Goal: Task Accomplishment & Management: Manage account settings

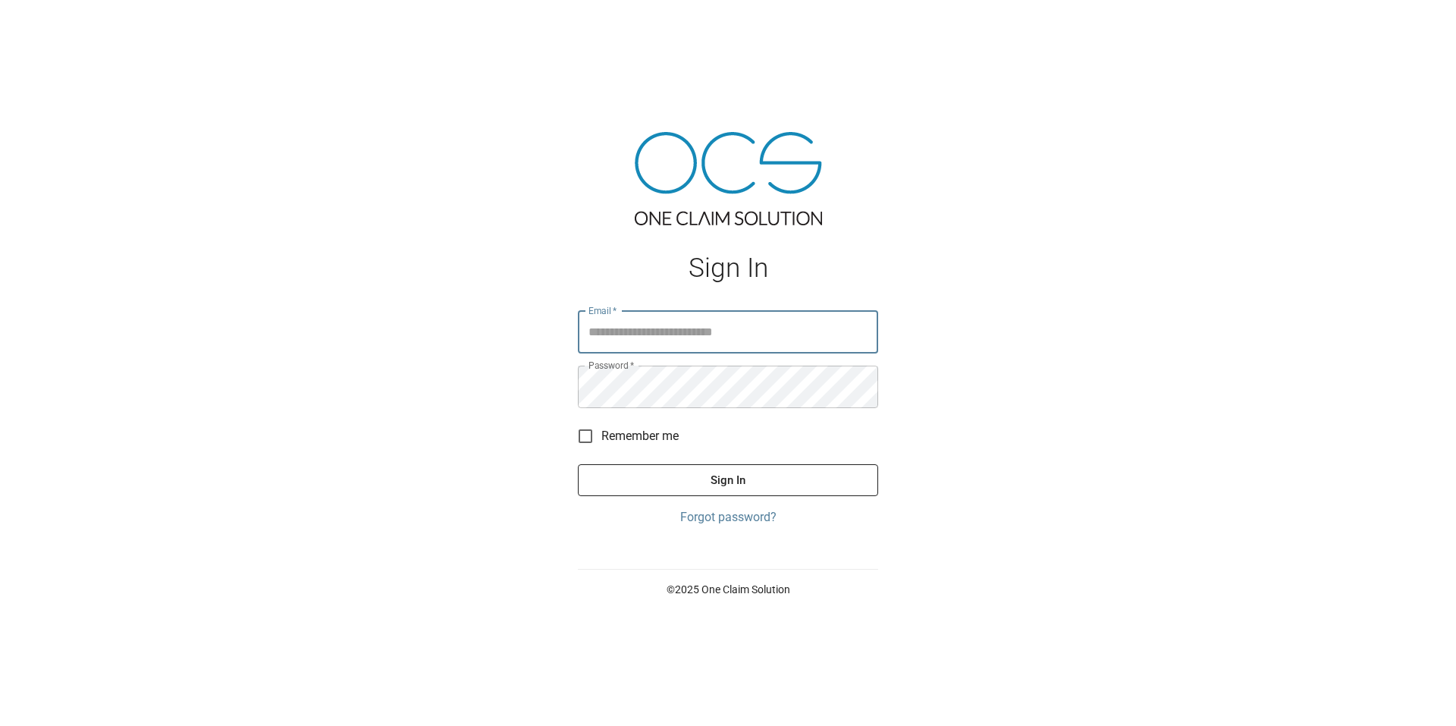
type input "**********"
click at [763, 476] on button "Sign In" at bounding box center [728, 480] width 300 height 32
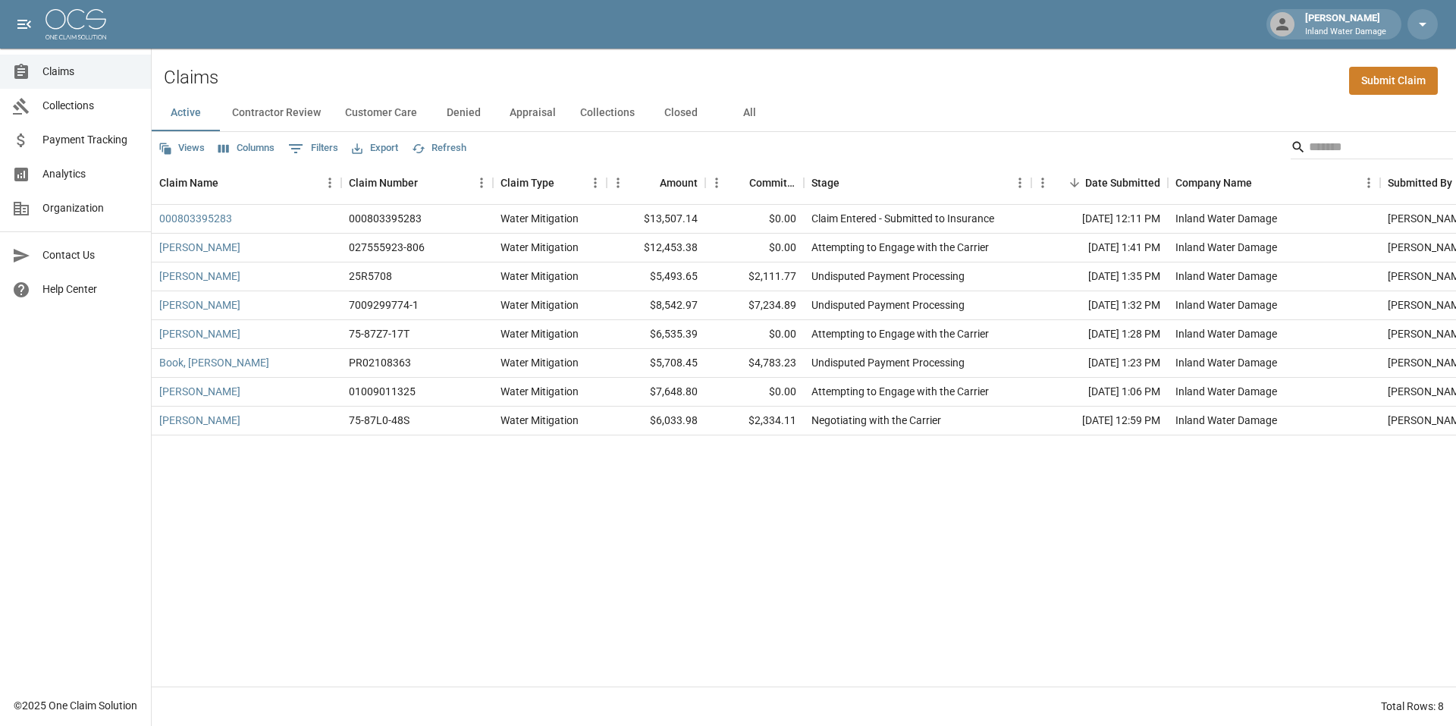
click at [280, 112] on button "Contractor Review" at bounding box center [276, 113] width 113 height 36
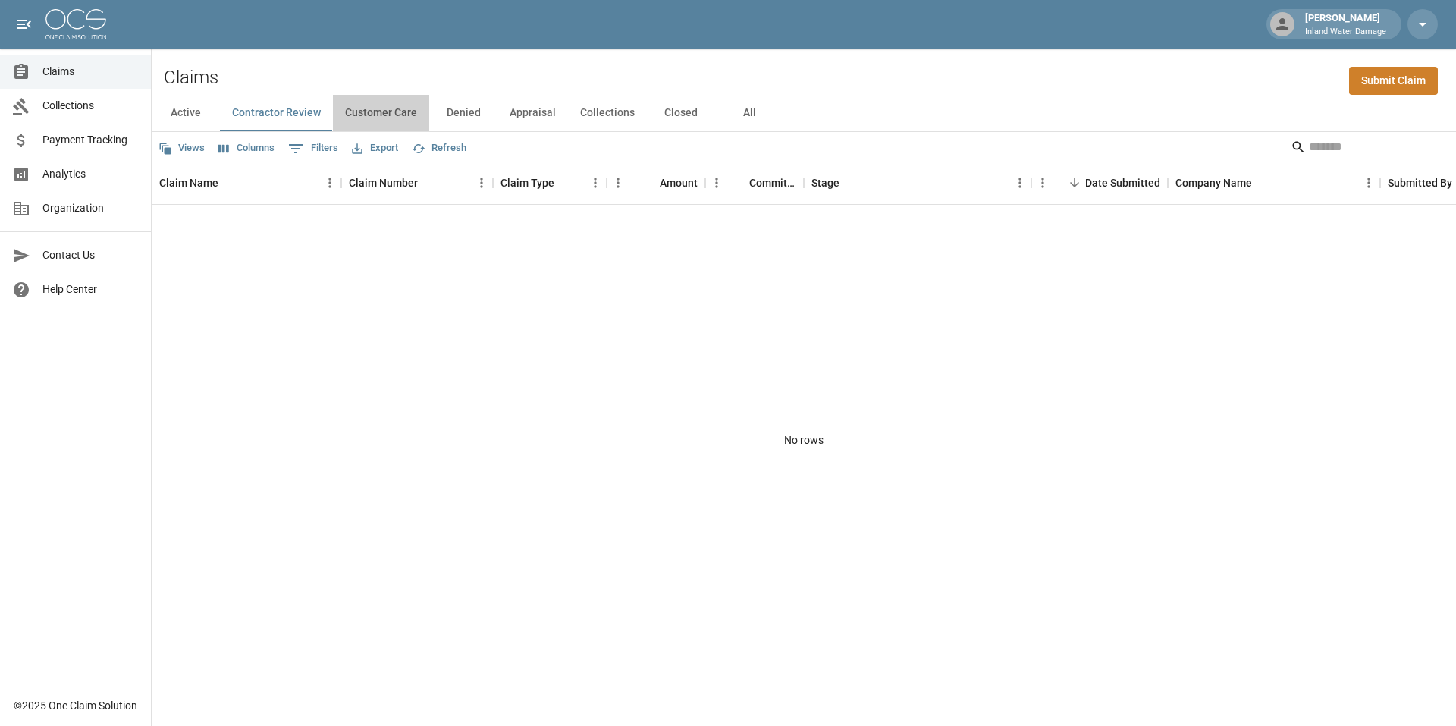
click at [394, 110] on button "Customer Care" at bounding box center [381, 113] width 96 height 36
click at [461, 111] on button "Denied" at bounding box center [463, 113] width 68 height 36
click at [80, 72] on span "Claims" at bounding box center [90, 72] width 96 height 16
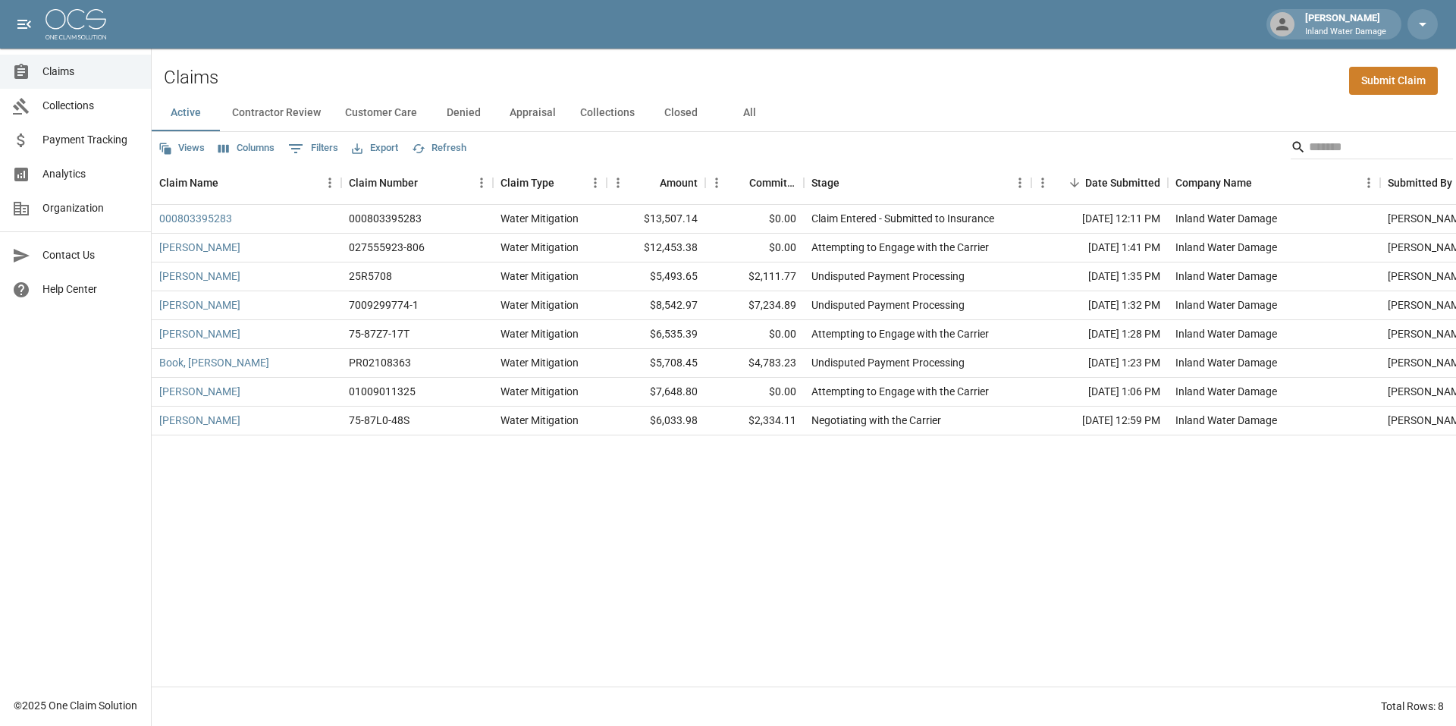
click at [680, 111] on button "Closed" at bounding box center [681, 113] width 68 height 36
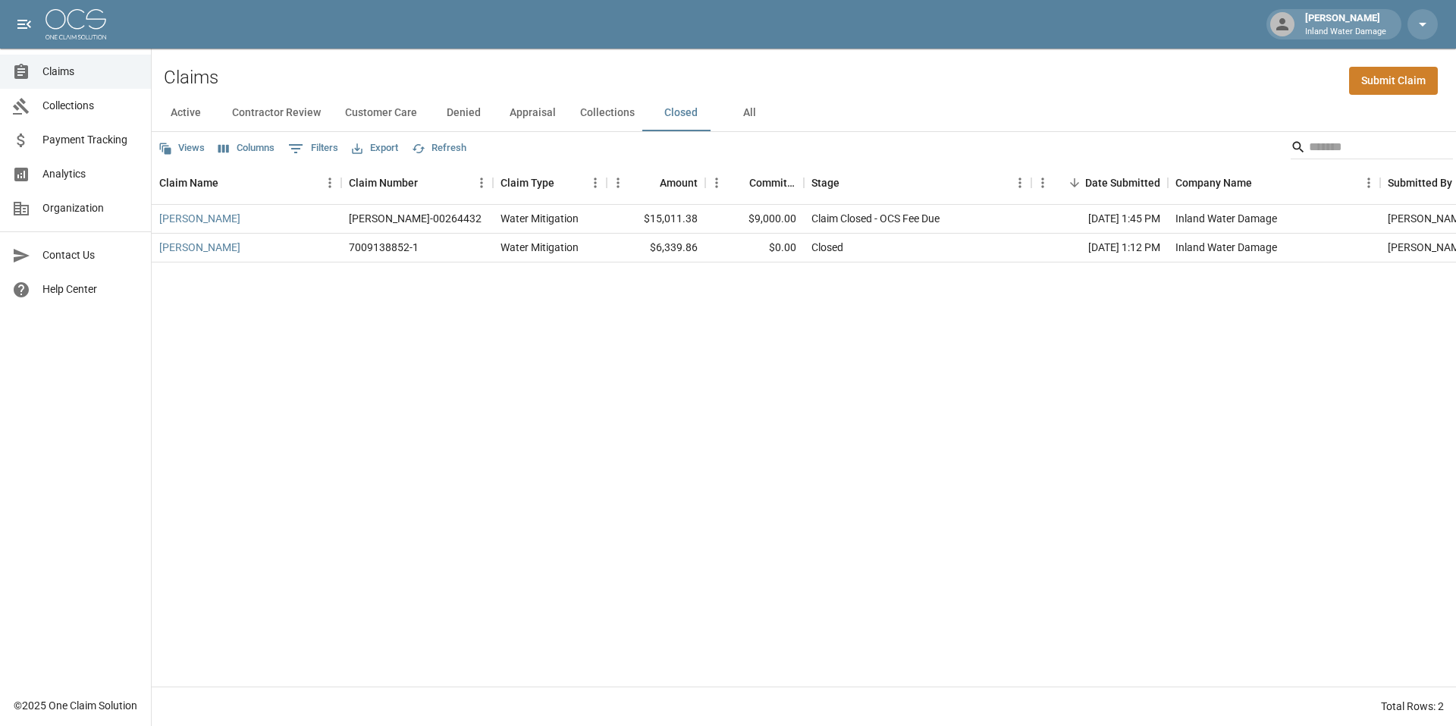
click at [86, 105] on span "Collections" at bounding box center [90, 106] width 96 height 16
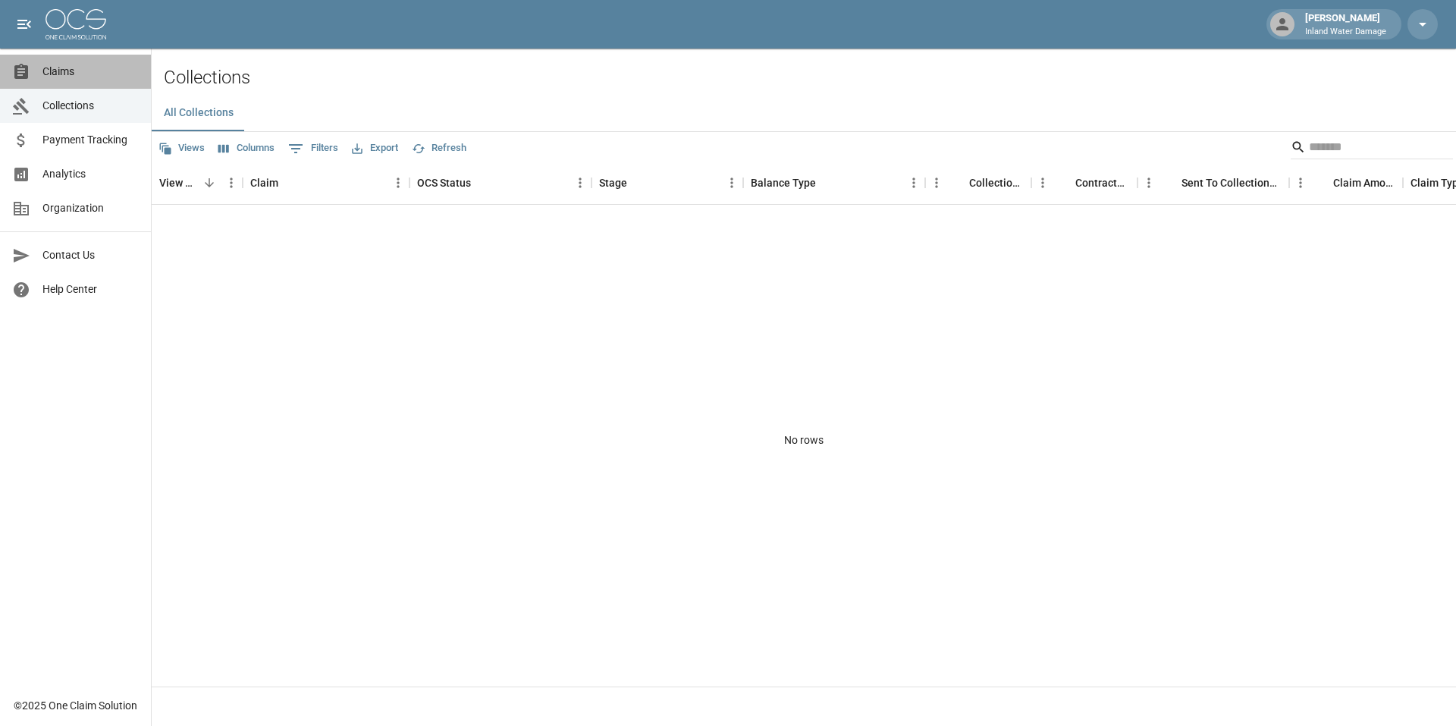
click at [86, 73] on span "Claims" at bounding box center [90, 72] width 96 height 16
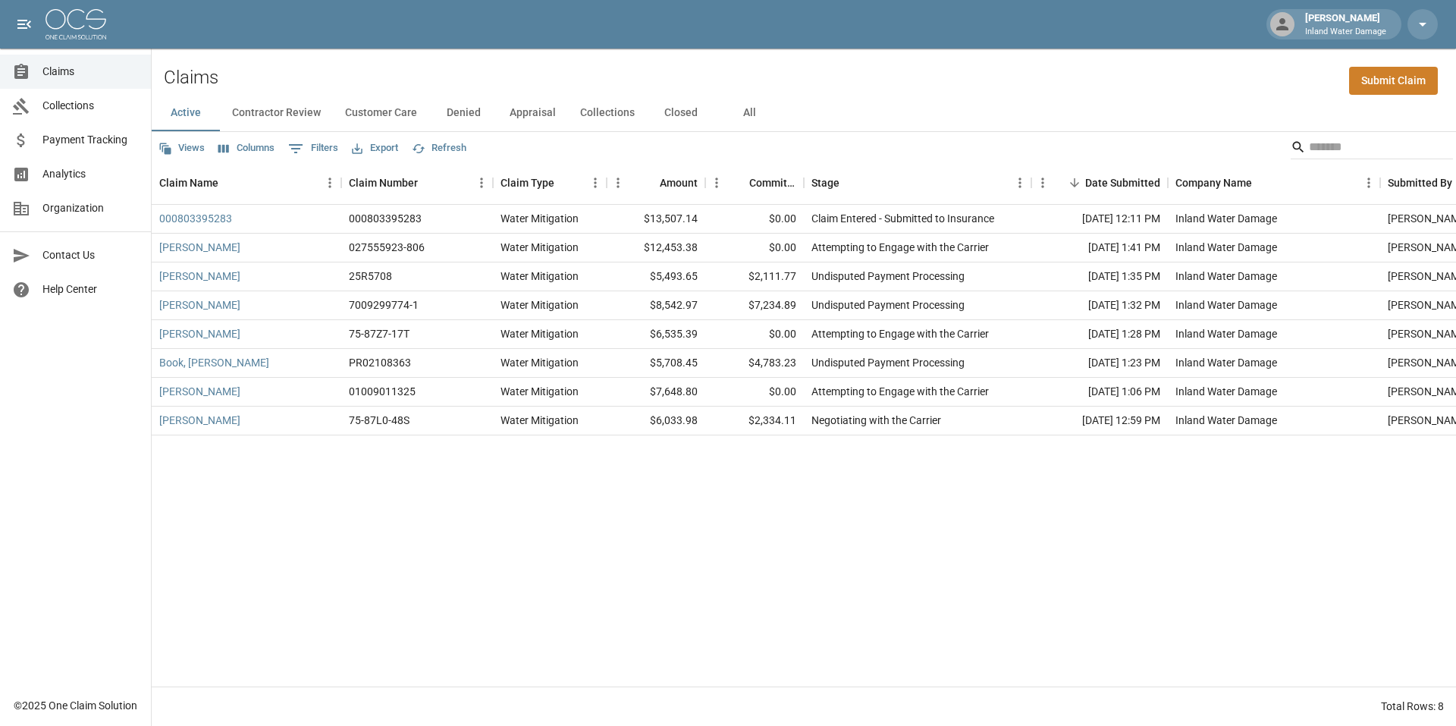
click at [279, 111] on button "Contractor Review" at bounding box center [276, 113] width 113 height 36
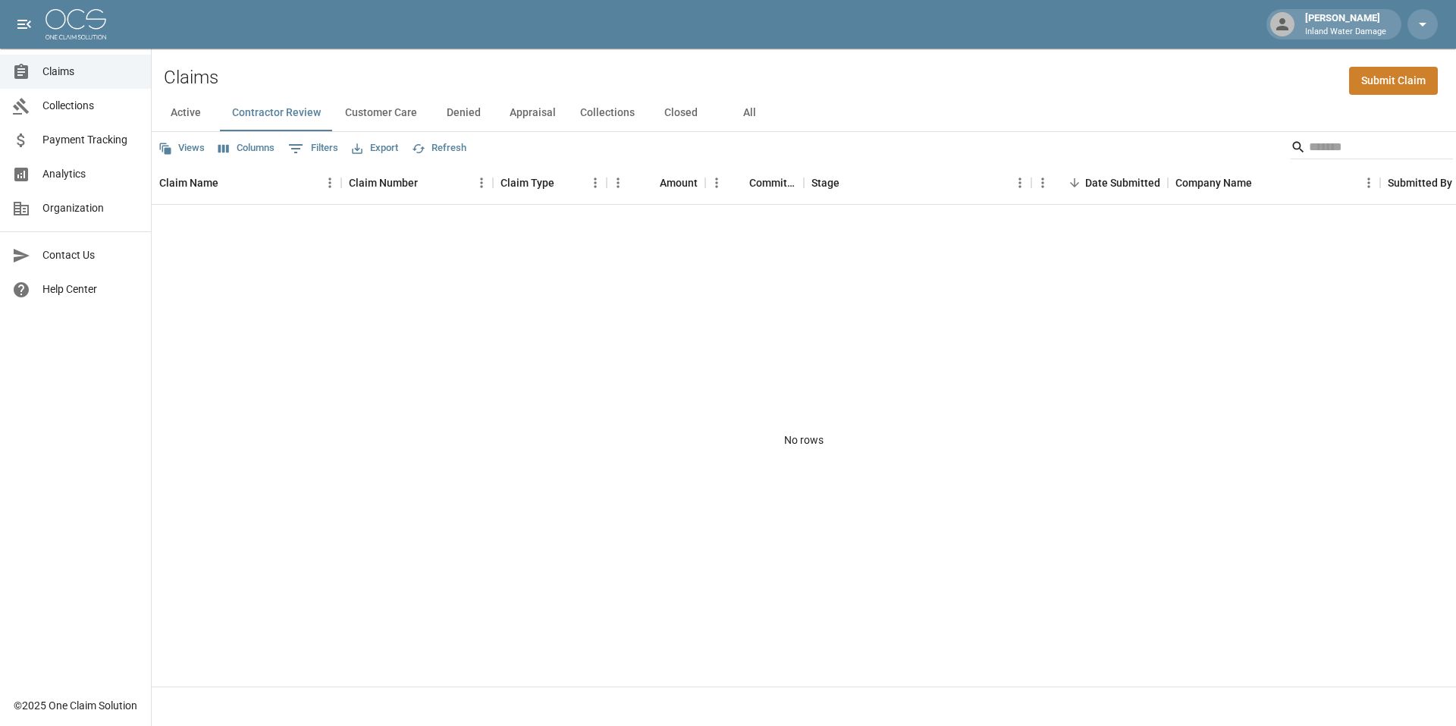
click at [461, 111] on button "Denied" at bounding box center [463, 113] width 68 height 36
click at [592, 114] on button "Collections" at bounding box center [607, 113] width 79 height 36
click at [695, 113] on button "Closed" at bounding box center [681, 113] width 68 height 36
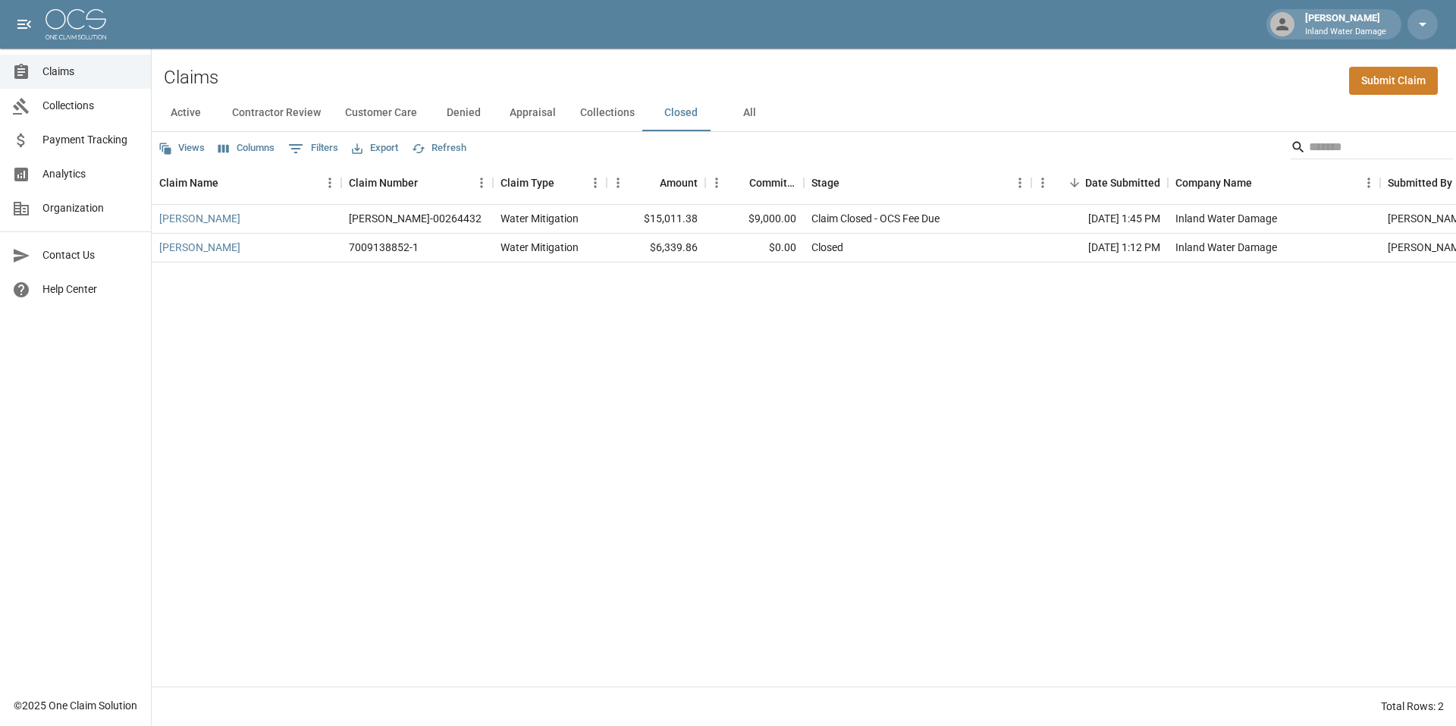
click at [348, 115] on button "Customer Care" at bounding box center [381, 113] width 96 height 36
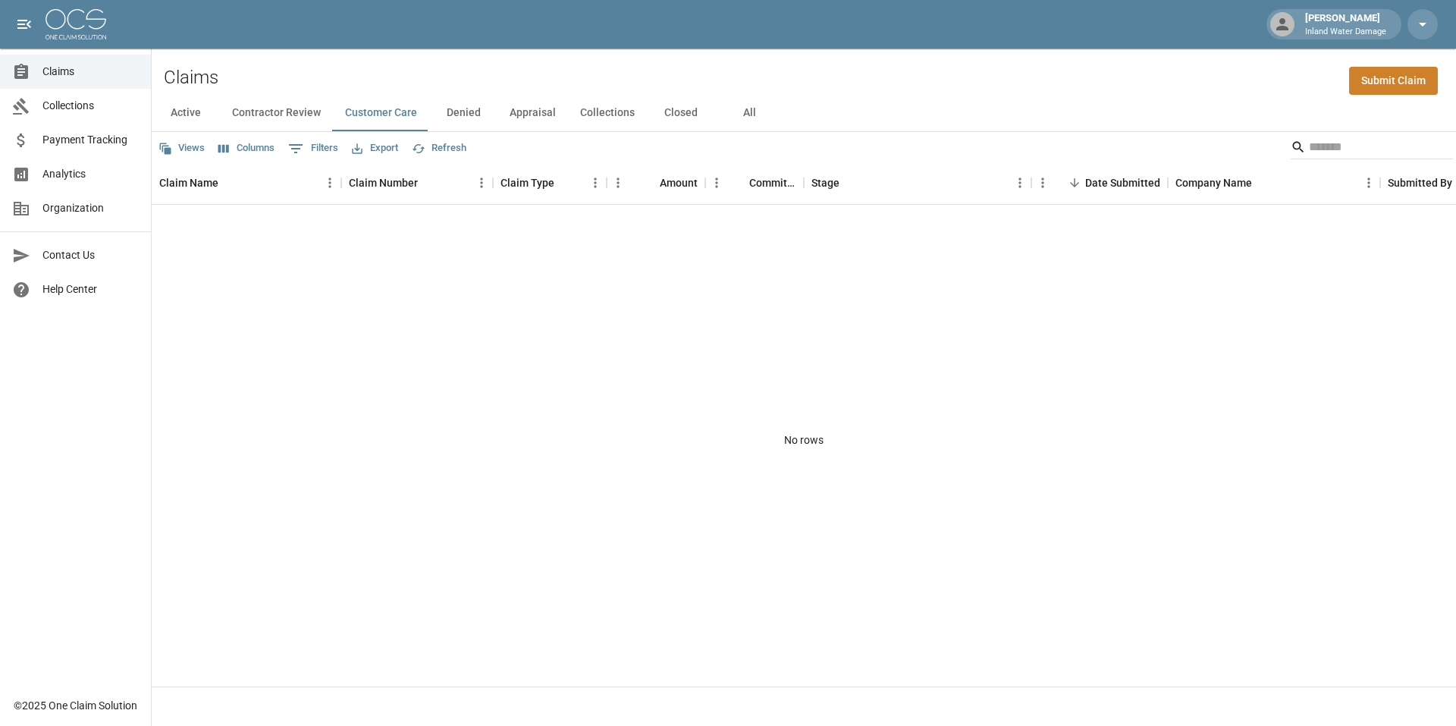
click at [256, 114] on button "Contractor Review" at bounding box center [276, 113] width 113 height 36
click at [189, 106] on button "Active" at bounding box center [186, 113] width 68 height 36
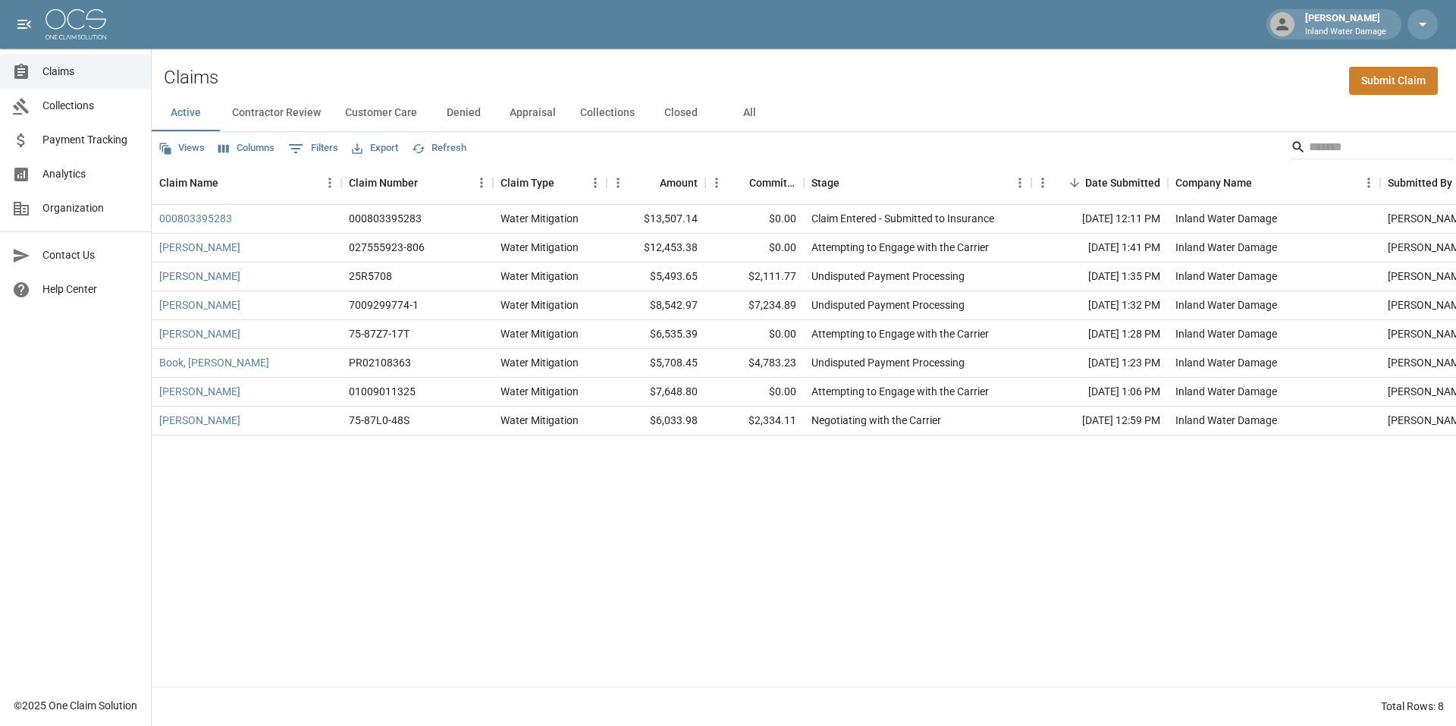
click at [674, 107] on button "Closed" at bounding box center [681, 113] width 68 height 36
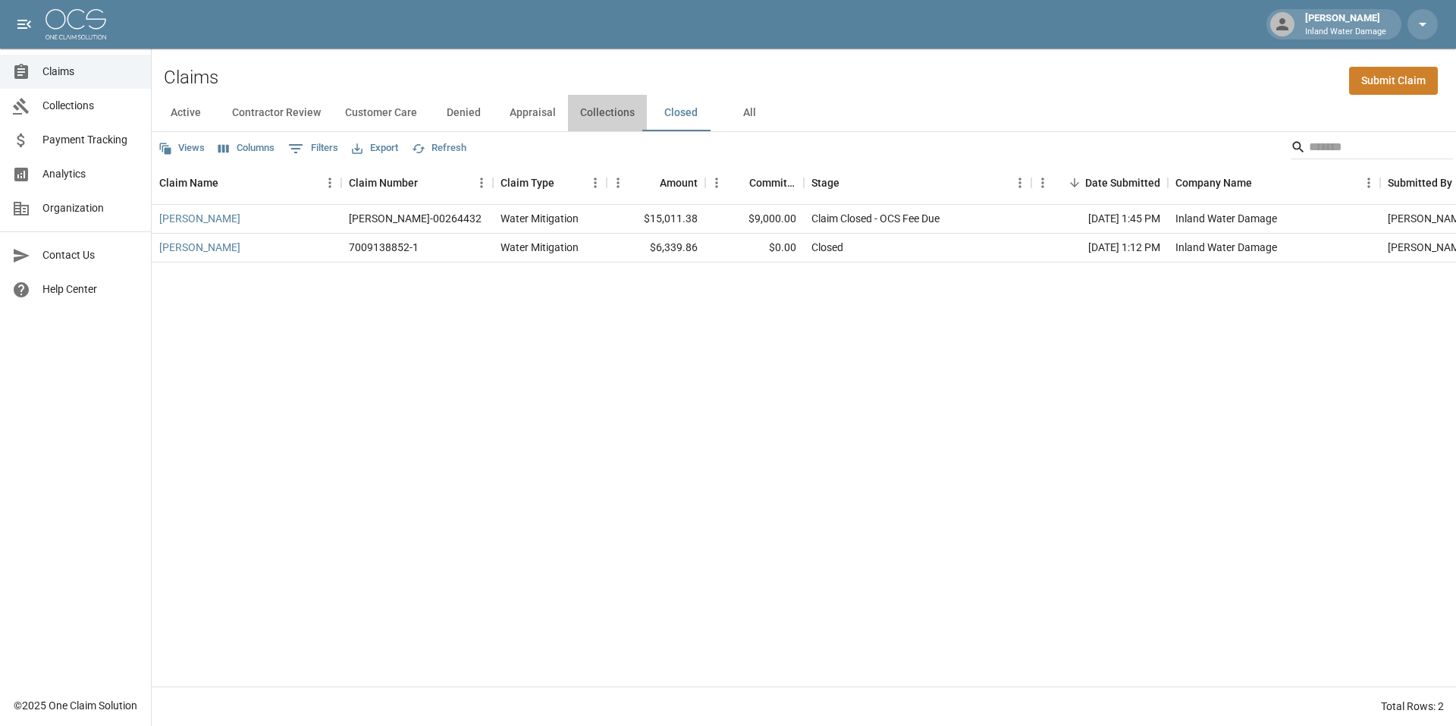
click at [600, 110] on button "Collections" at bounding box center [607, 113] width 79 height 36
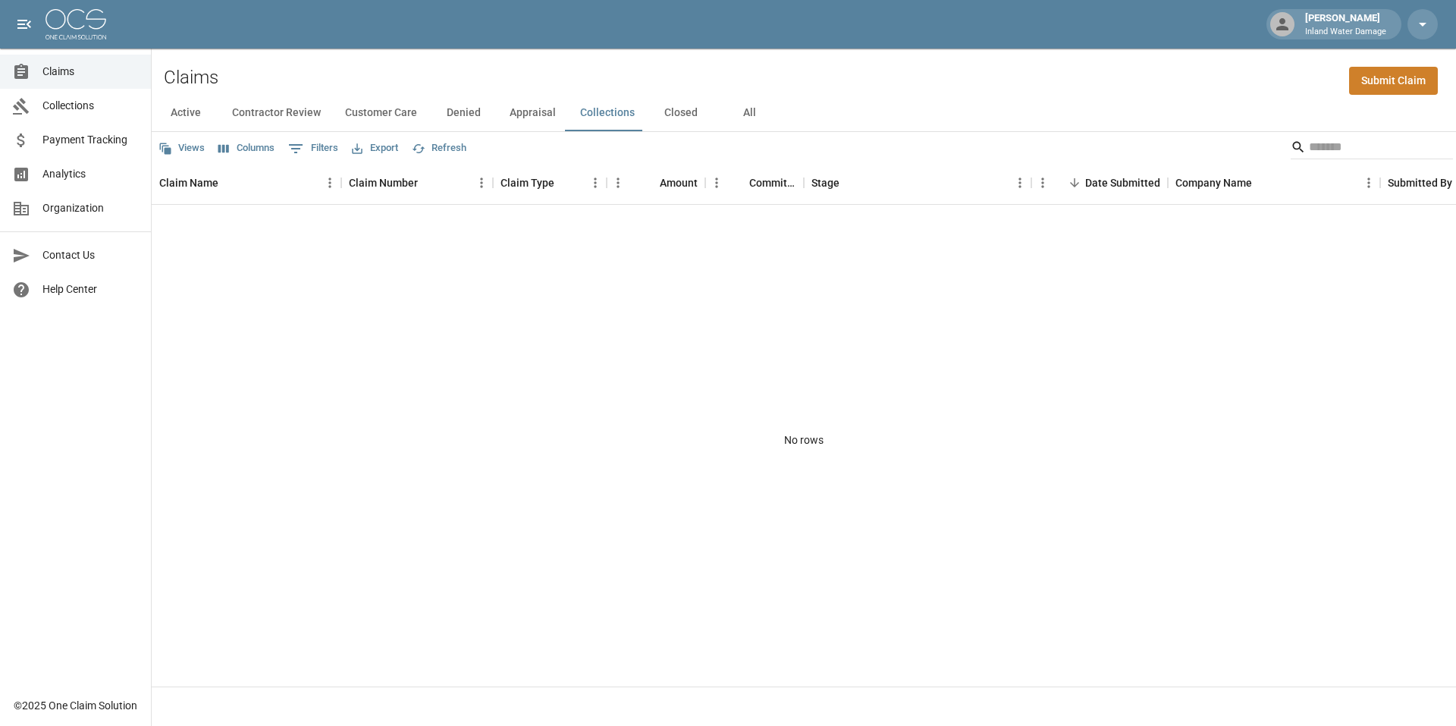
click at [251, 116] on button "Contractor Review" at bounding box center [276, 113] width 113 height 36
click at [363, 105] on button "Customer Care" at bounding box center [381, 113] width 96 height 36
click at [469, 115] on button "Denied" at bounding box center [463, 113] width 68 height 36
click at [182, 117] on button "Active" at bounding box center [186, 113] width 68 height 36
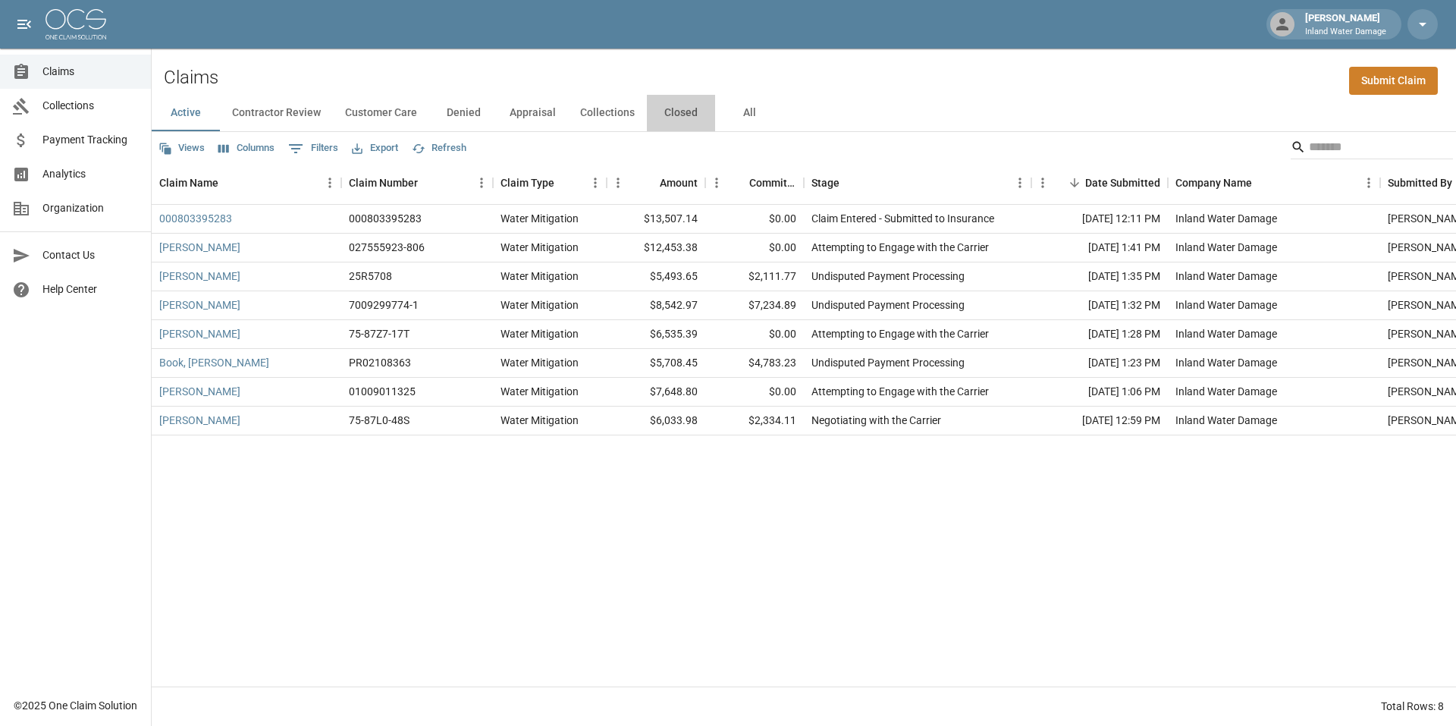
click at [692, 111] on button "Closed" at bounding box center [681, 113] width 68 height 36
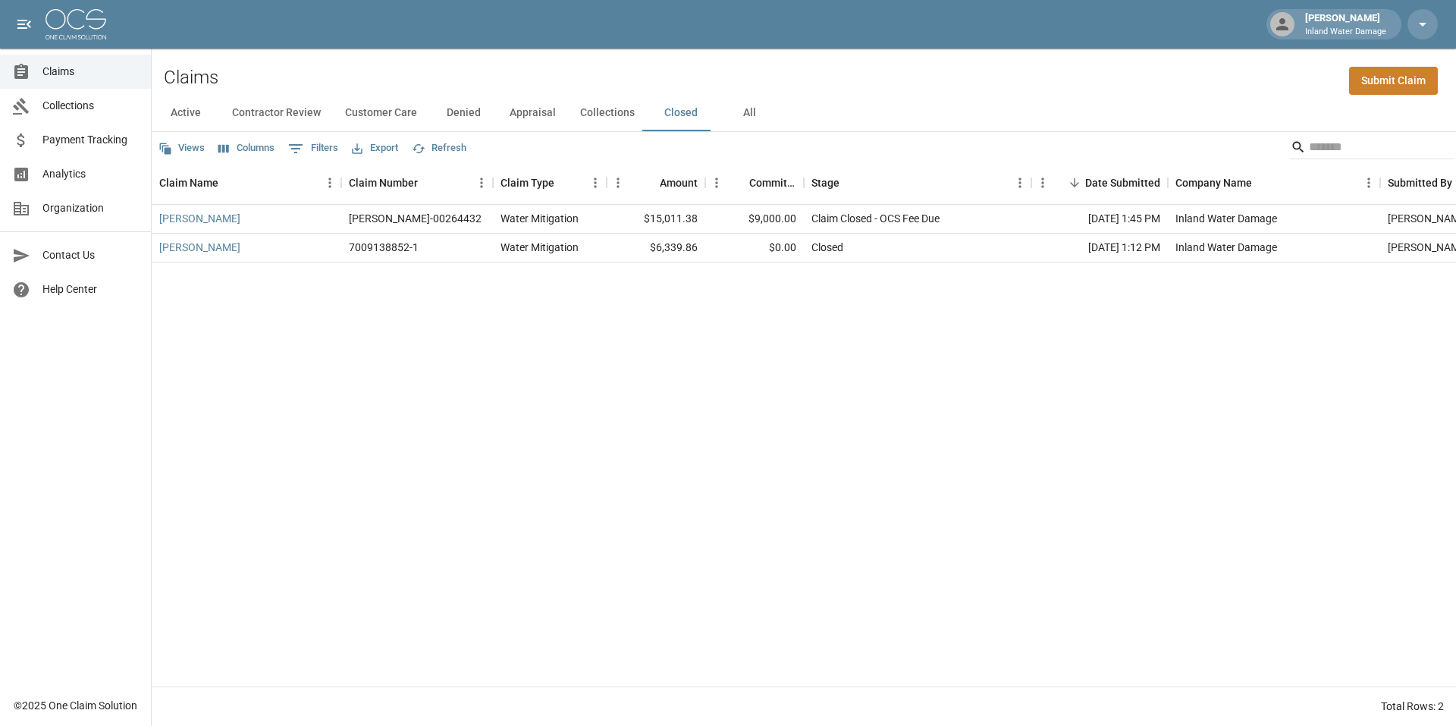
click at [176, 115] on button "Active" at bounding box center [186, 113] width 68 height 36
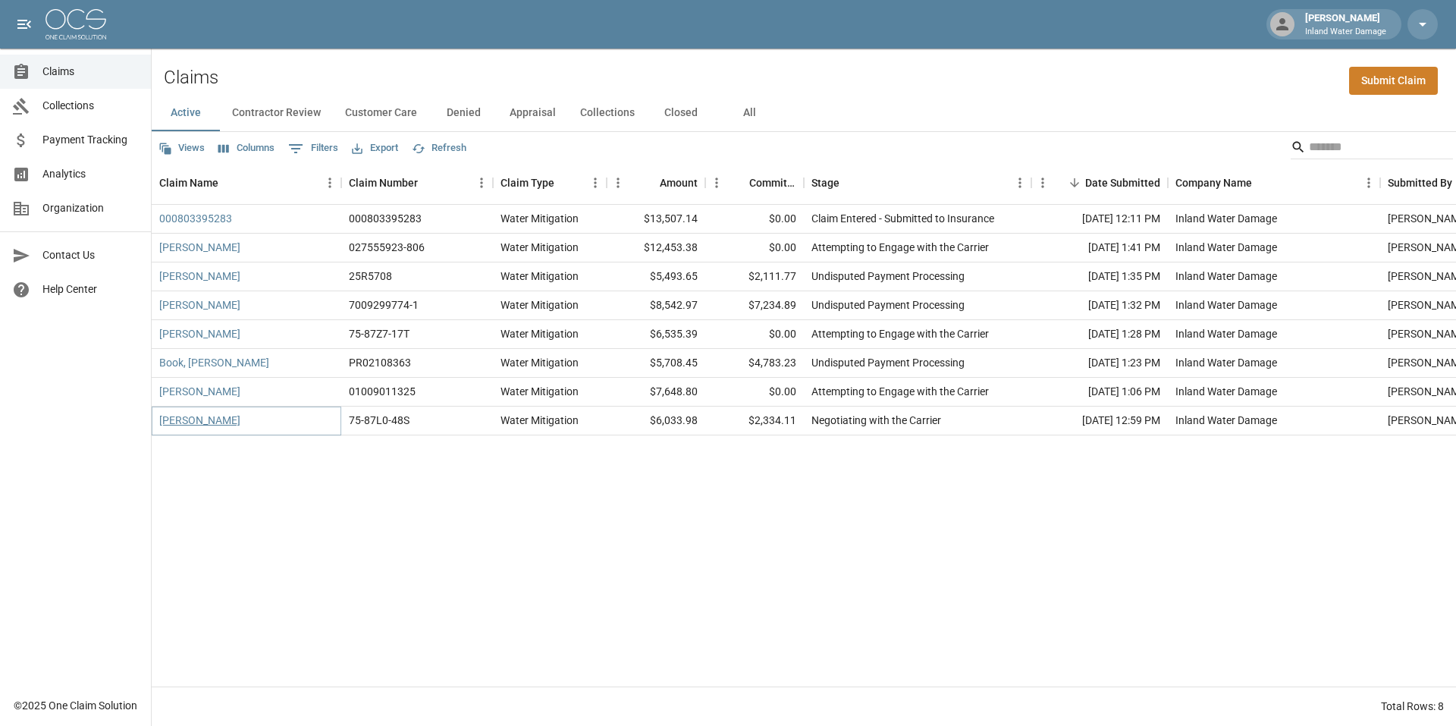
click at [200, 419] on link "[PERSON_NAME]" at bounding box center [199, 420] width 81 height 15
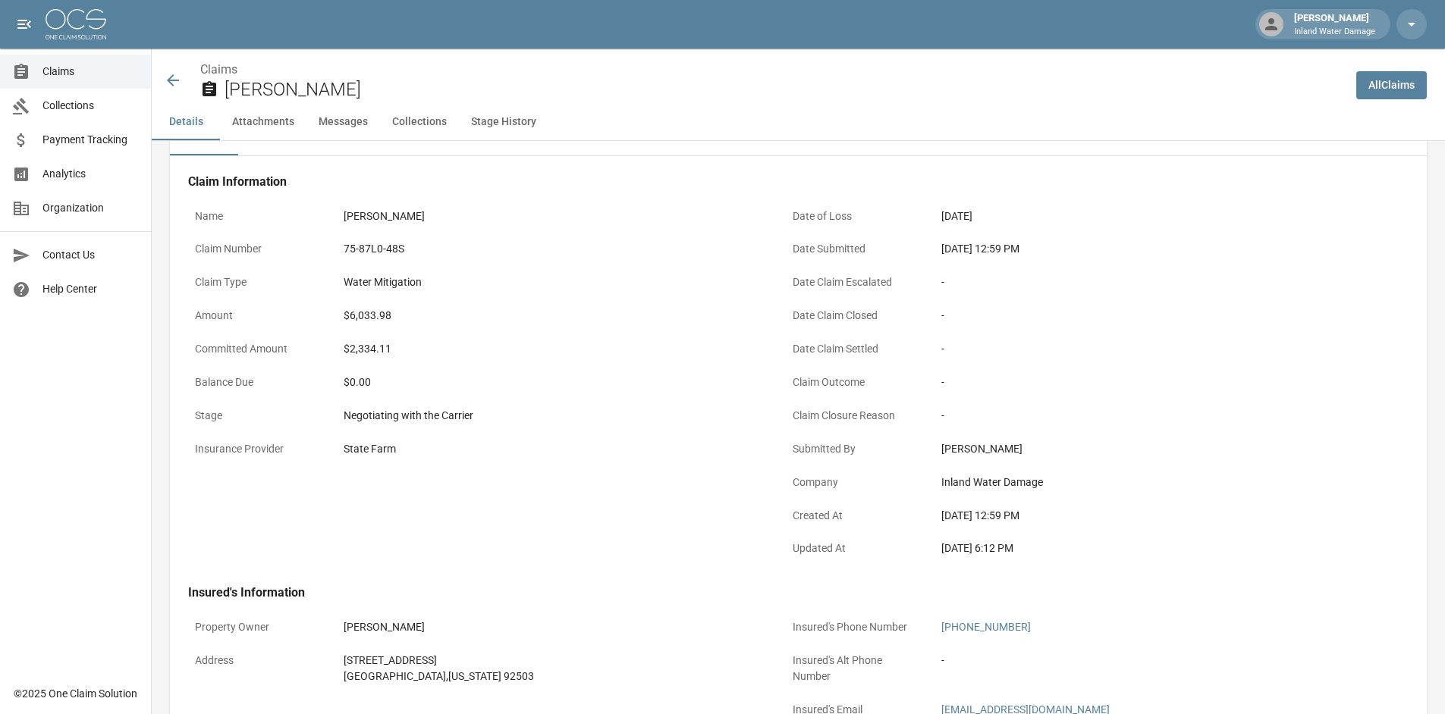
scroll to position [76, 0]
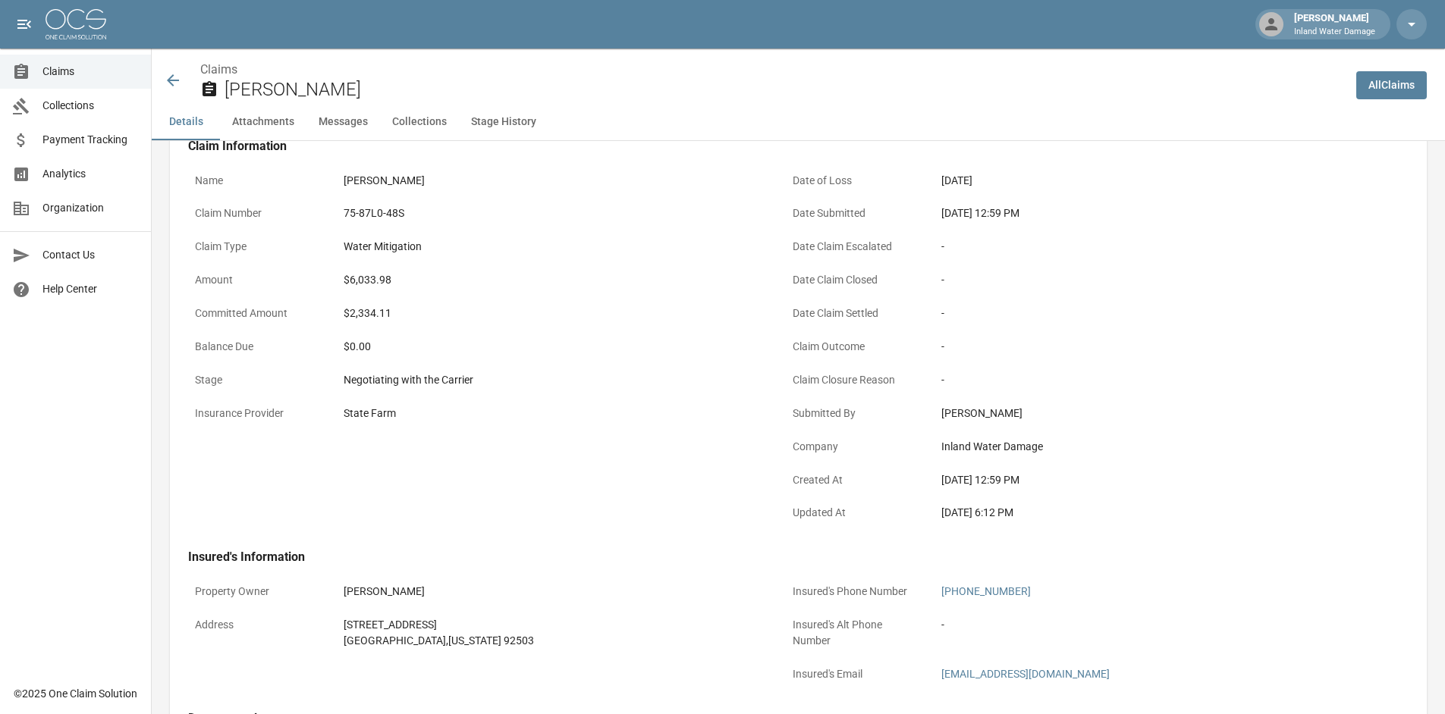
click at [256, 124] on button "Attachments" at bounding box center [263, 122] width 86 height 36
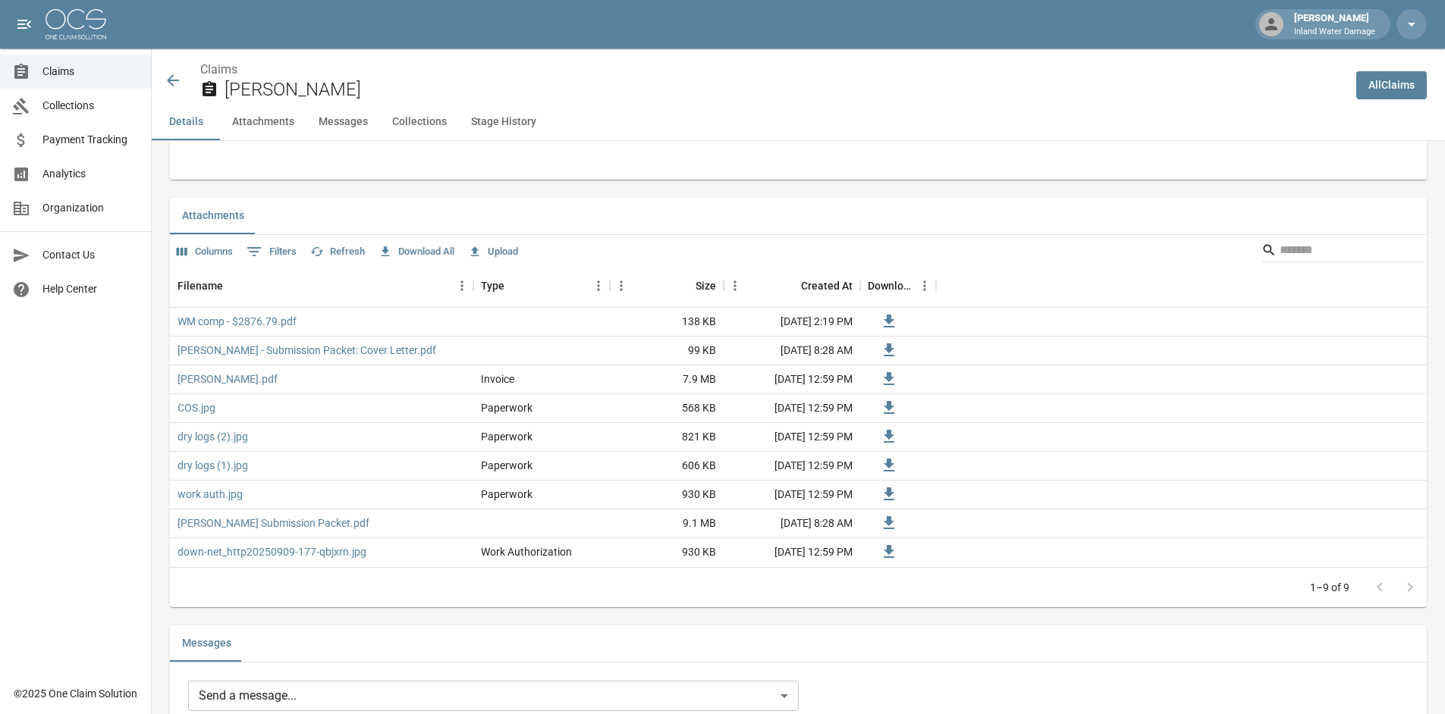
scroll to position [926, 0]
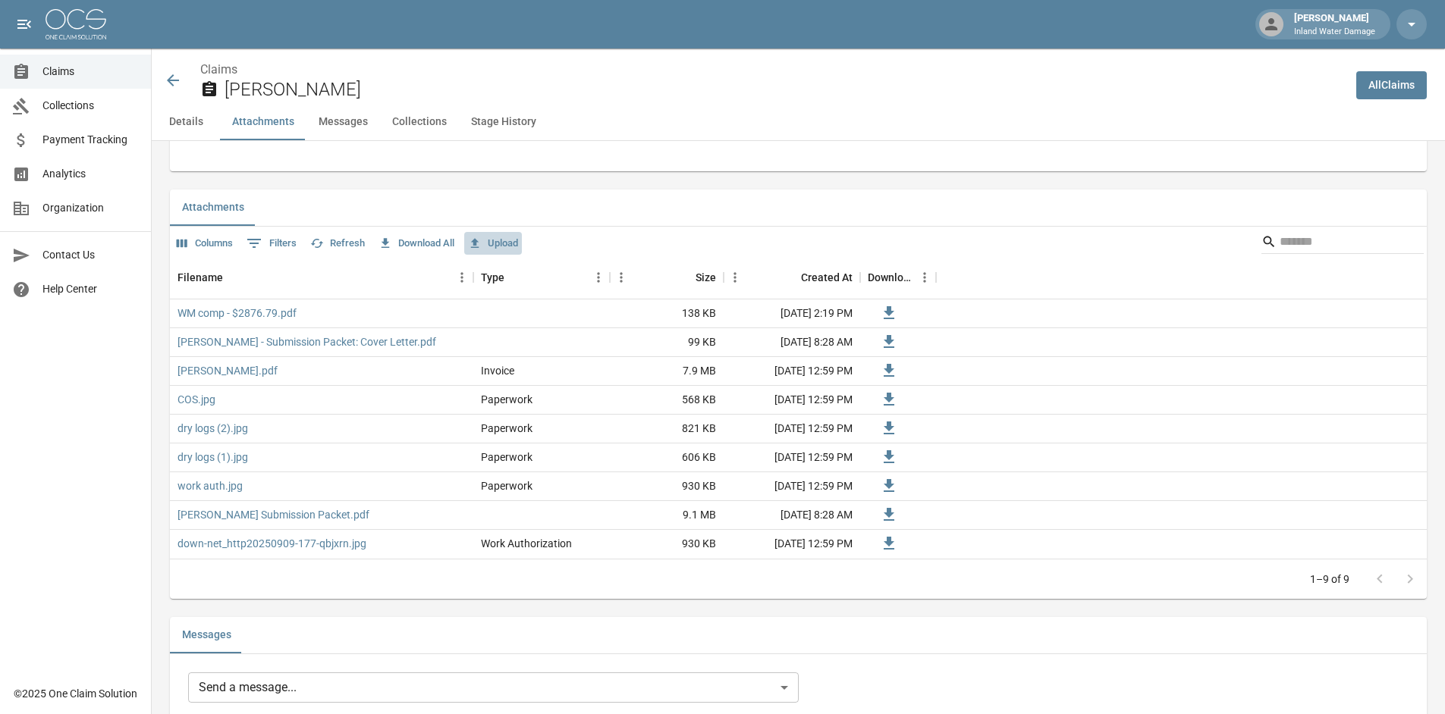
click at [507, 240] on button "Upload" at bounding box center [493, 244] width 58 height 24
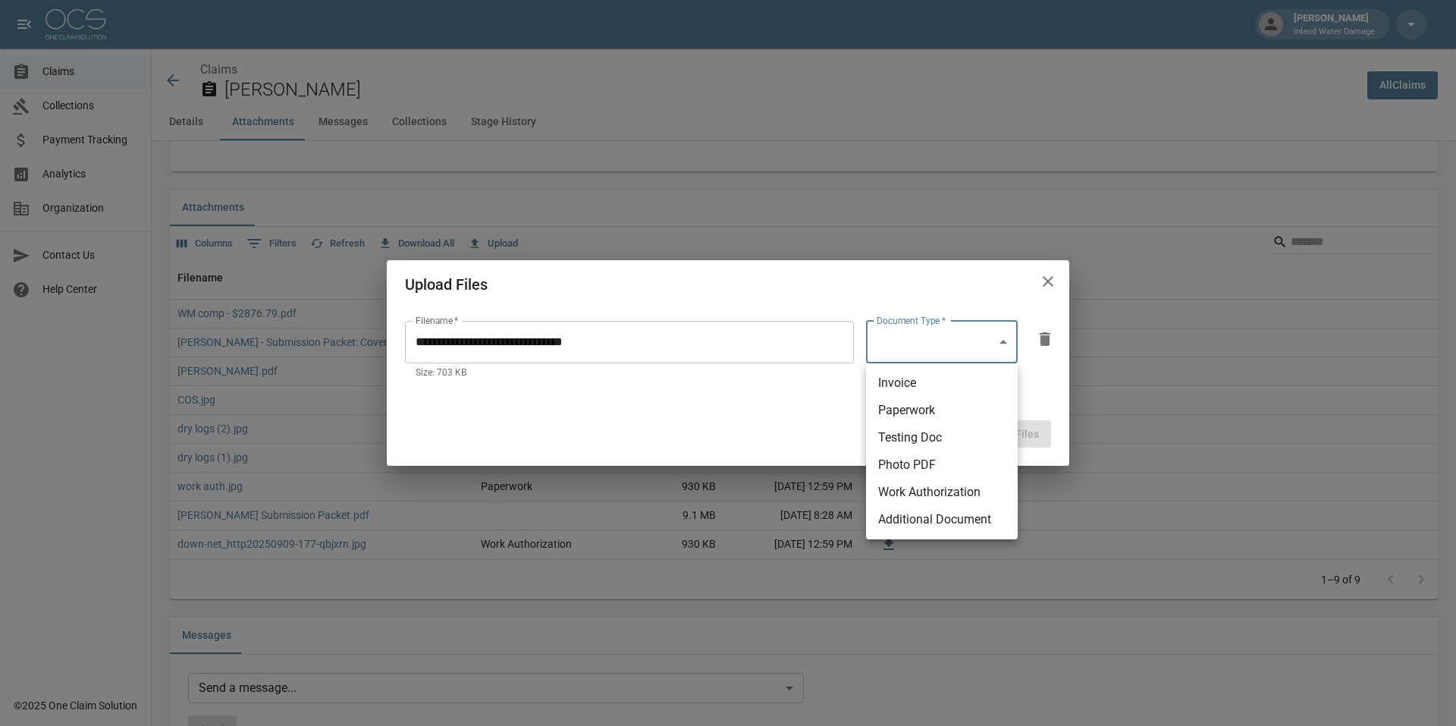
click at [1002, 341] on body "Jose Pina Inland Water Damage Claims Collections Payment Tracking Analytics Org…" at bounding box center [728, 379] width 1456 height 2611
click at [958, 516] on li "Additional Document" at bounding box center [942, 519] width 152 height 27
type input "**********"
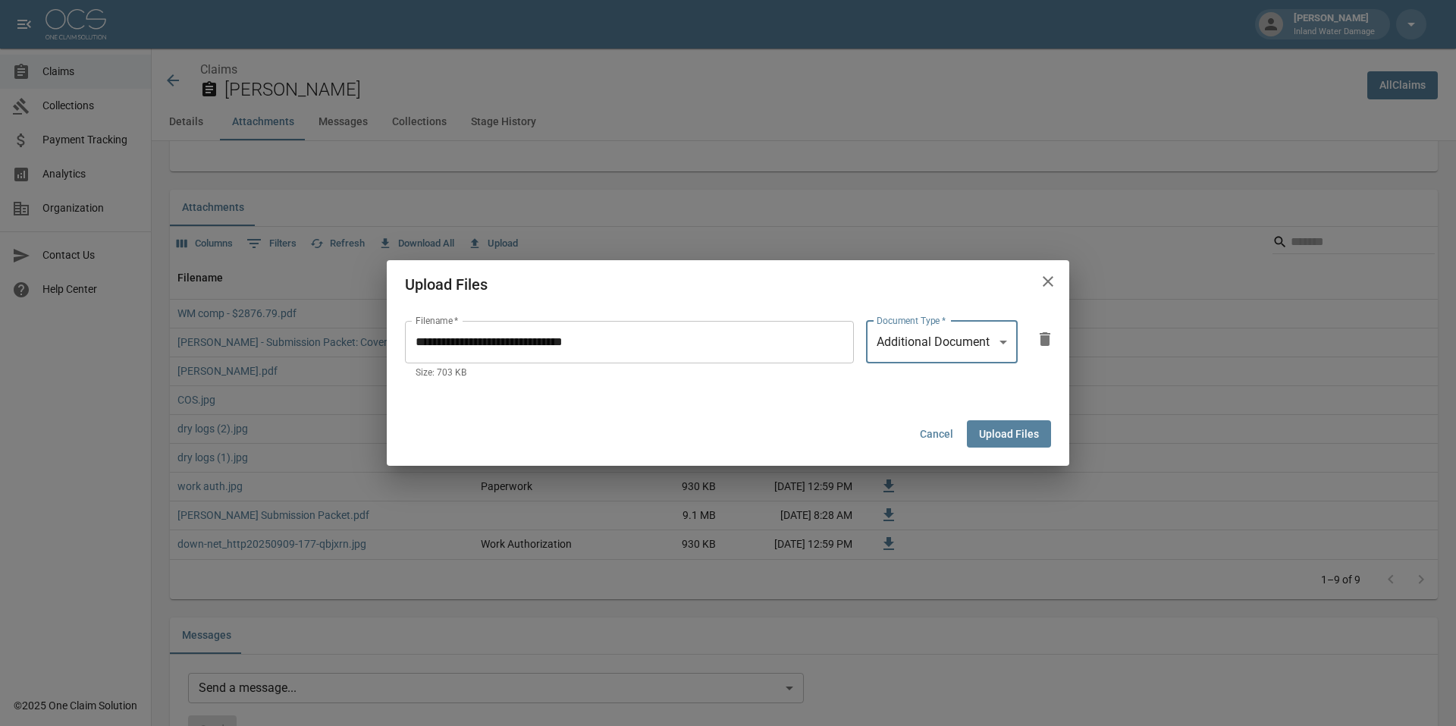
click at [1022, 433] on button "Upload Files" at bounding box center [1009, 434] width 84 height 28
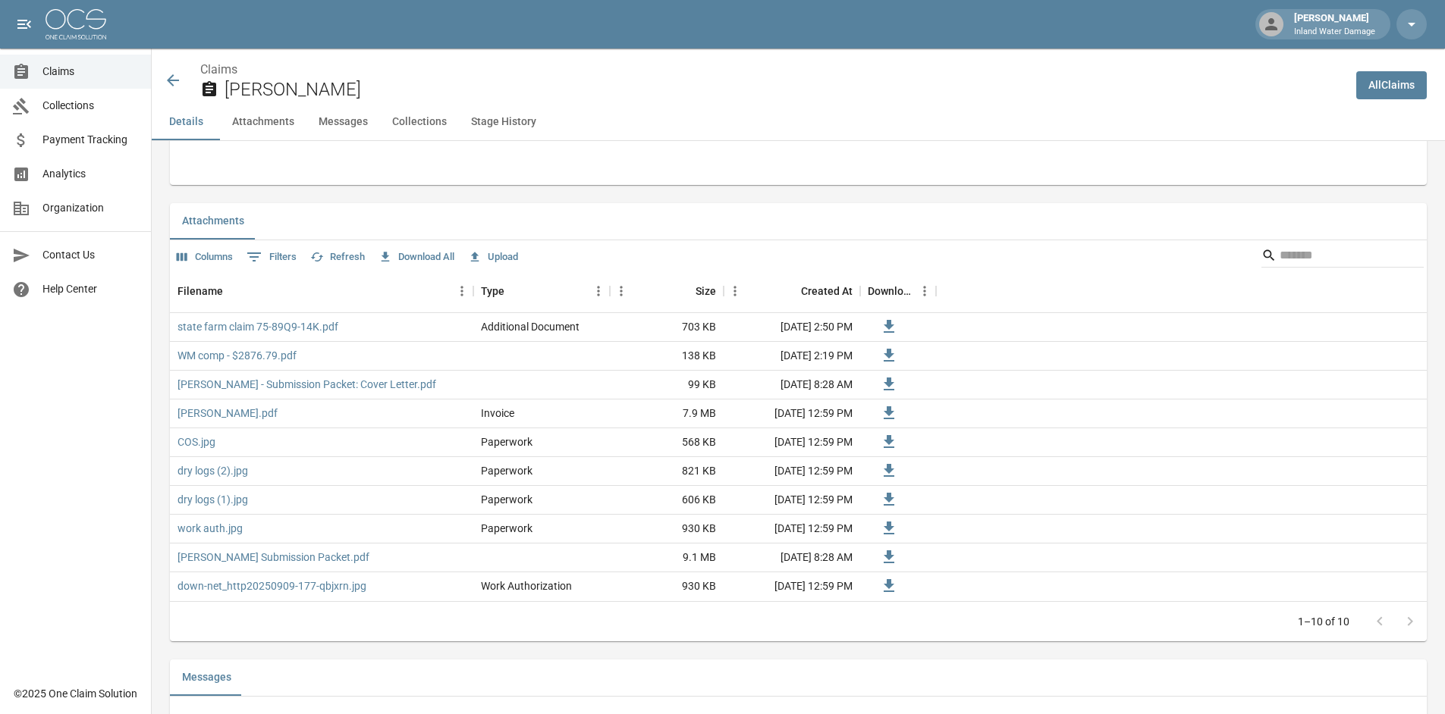
scroll to position [774, 0]
